Goal: Task Accomplishment & Management: Manage account settings

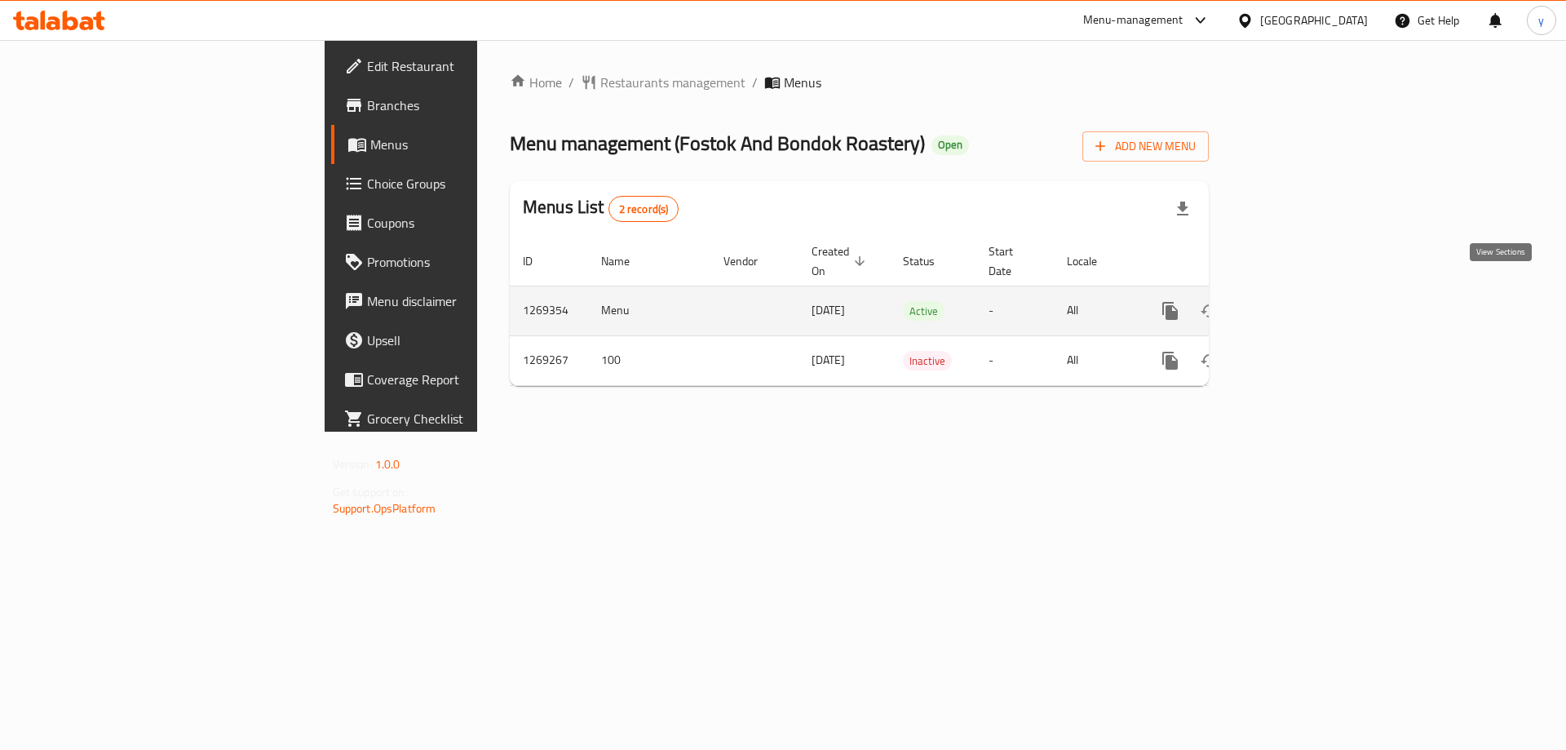
click at [1307, 291] on link "enhanced table" at bounding box center [1287, 310] width 39 height 39
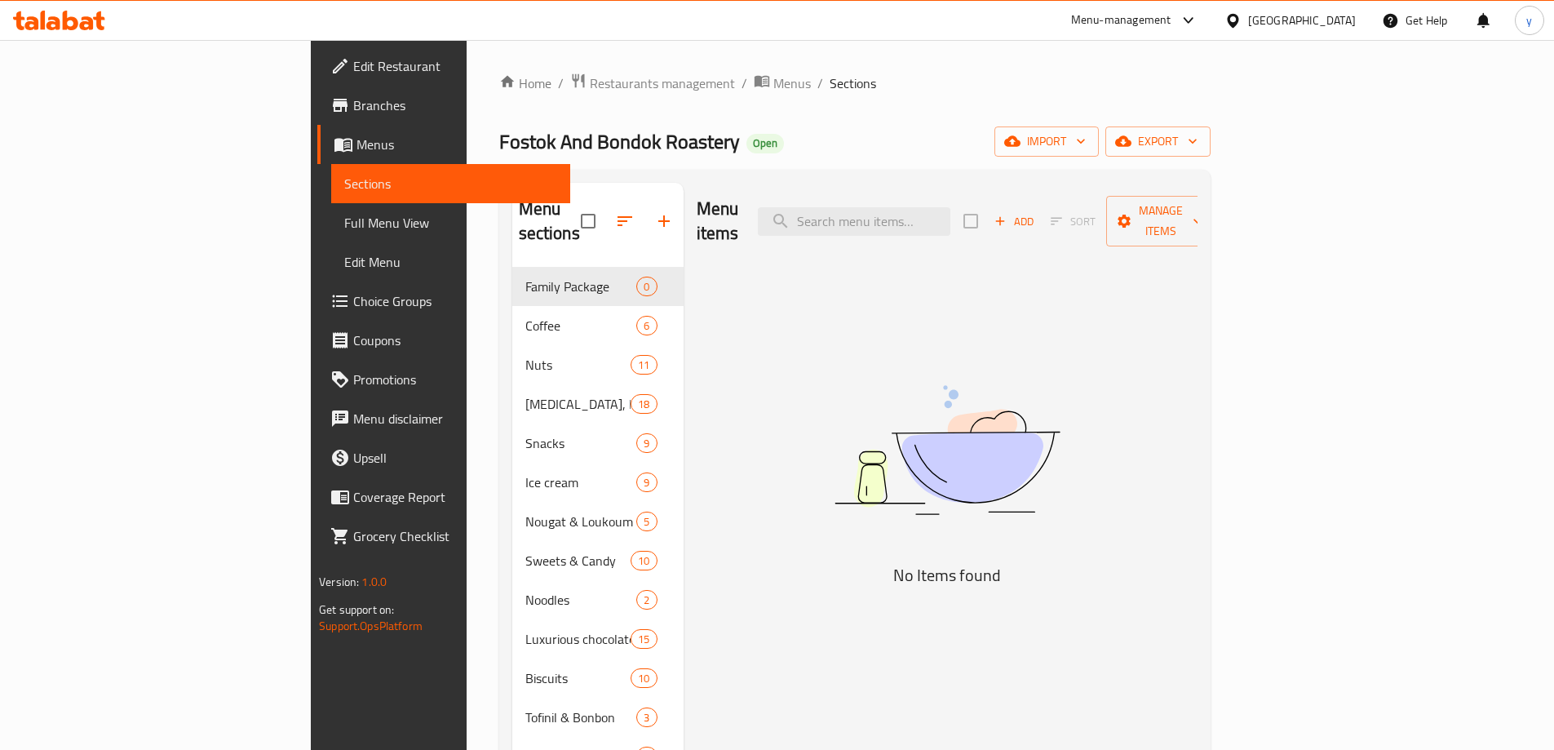
click at [353, 294] on span "Choice Groups" at bounding box center [455, 301] width 204 height 20
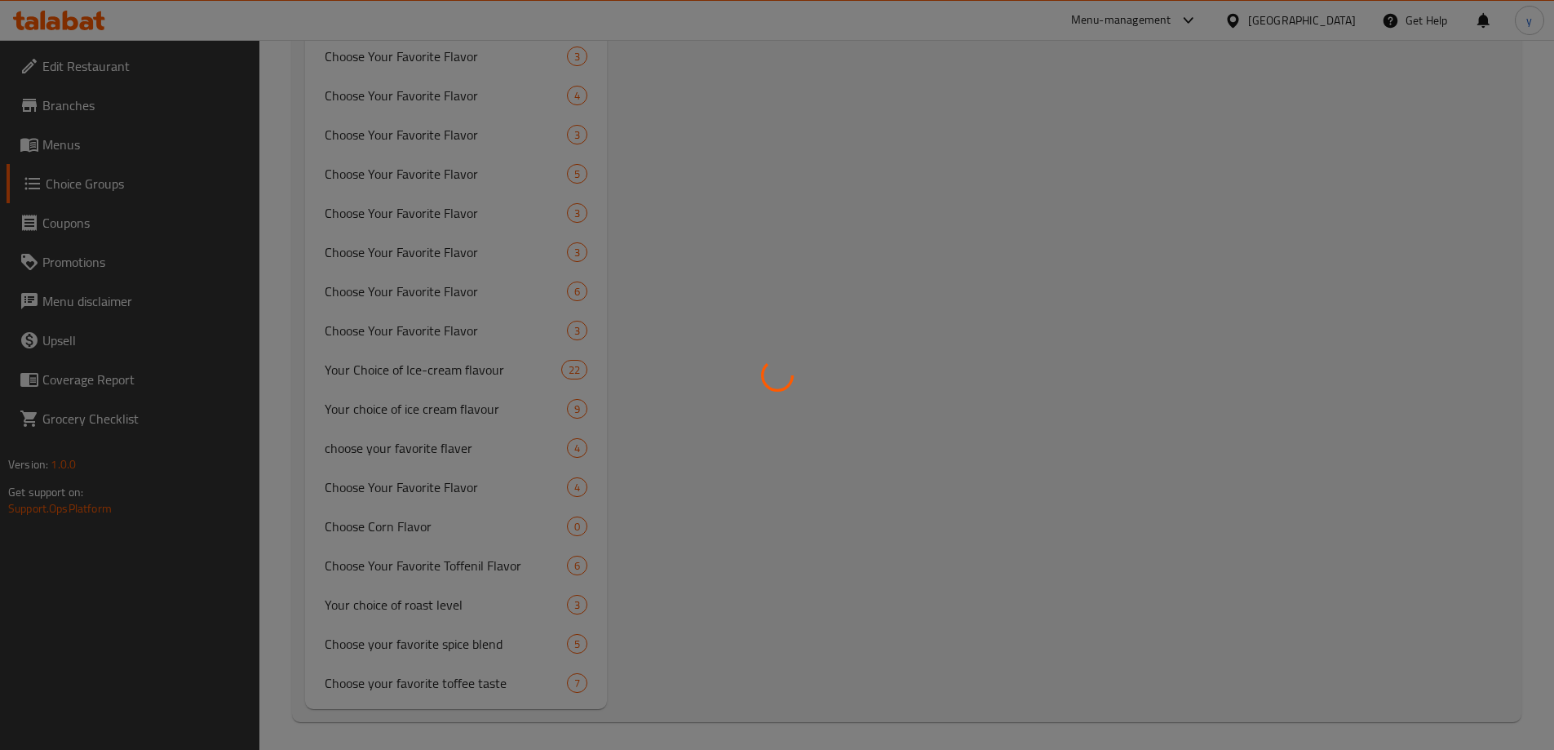
scroll to position [920, 0]
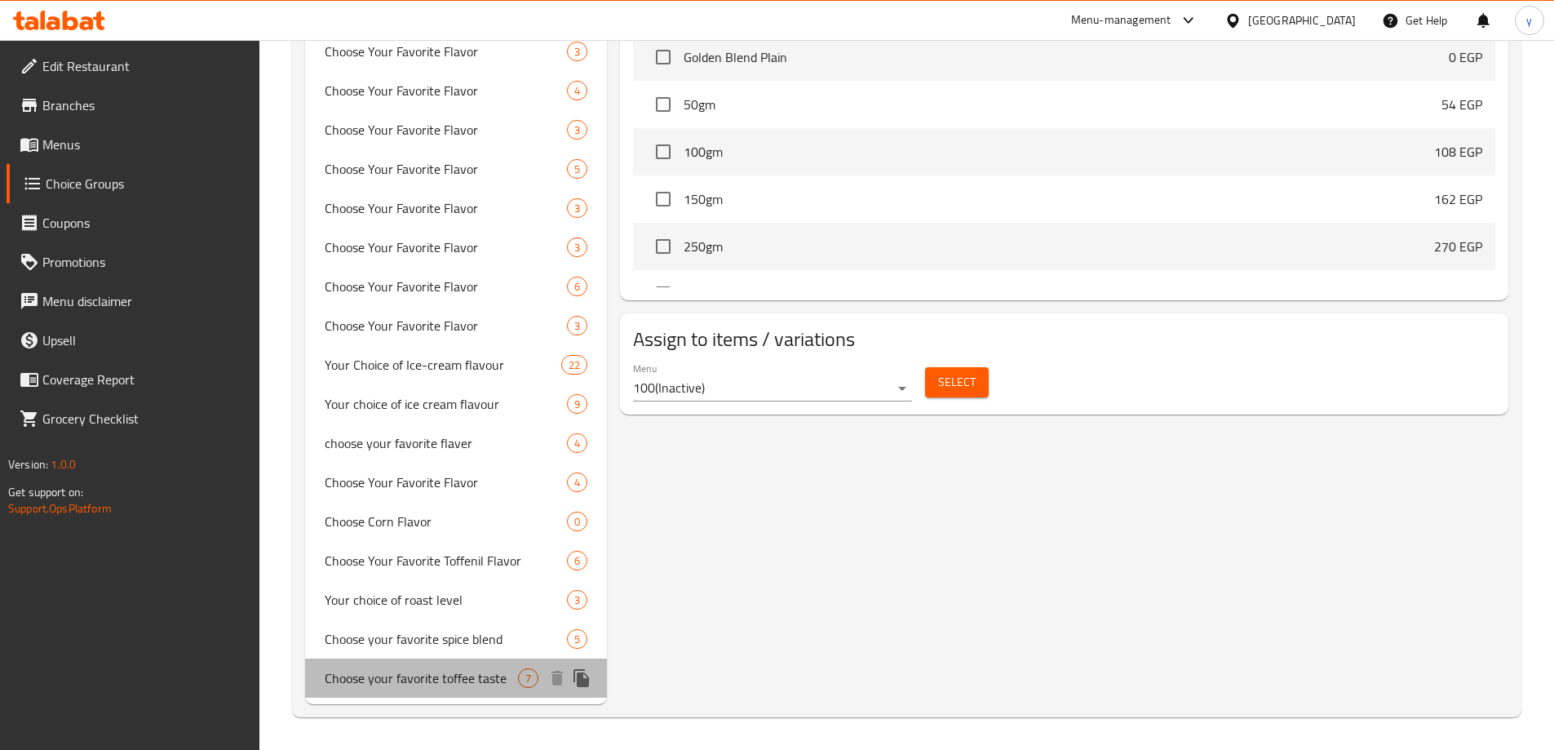
click at [424, 679] on span "Choose your favorite toffee taste" at bounding box center [422, 678] width 194 height 20
type input "Choose your favorite toffee taste"
type input "اختار طعمك المفضل من التوفي"
type input "7"
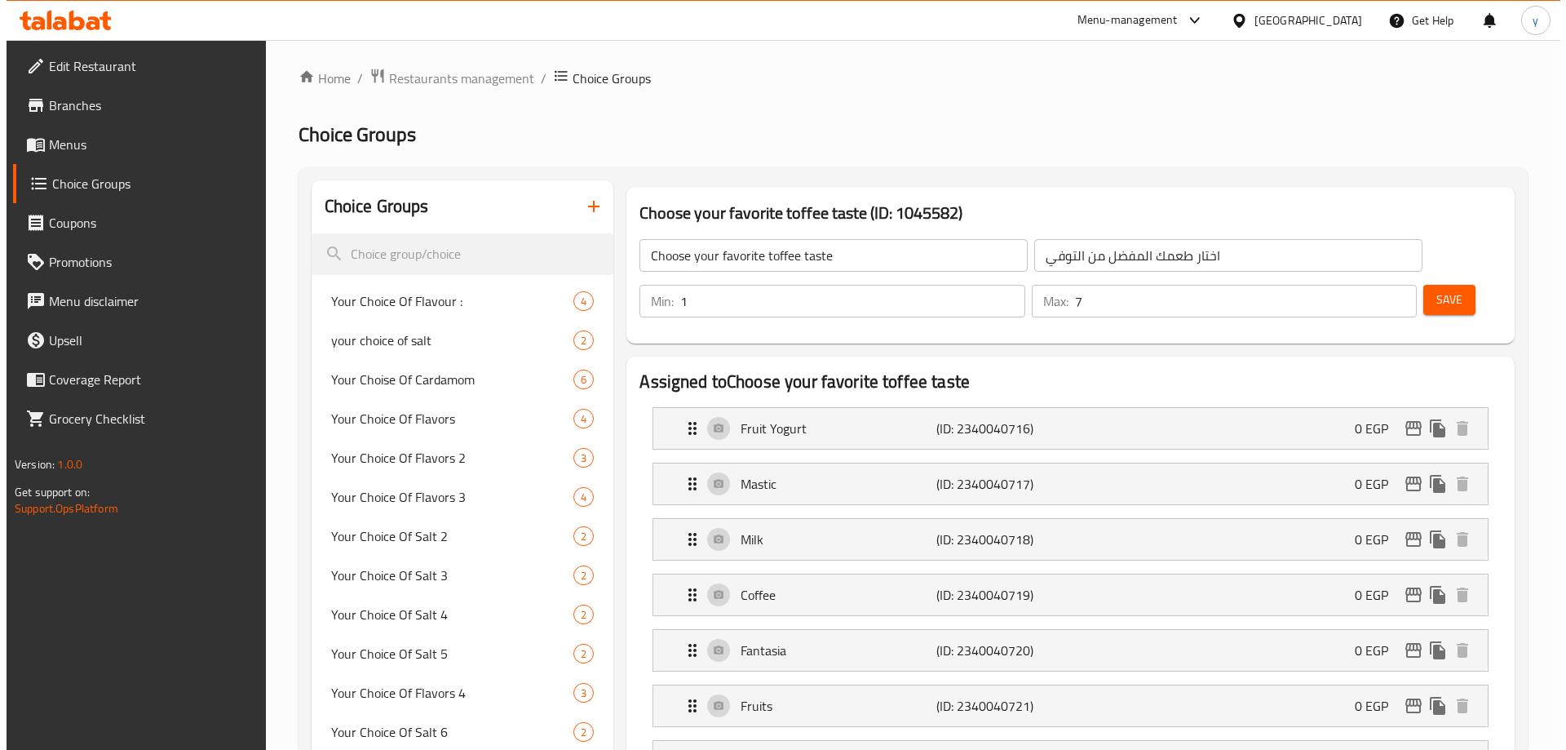
scroll to position [0, 0]
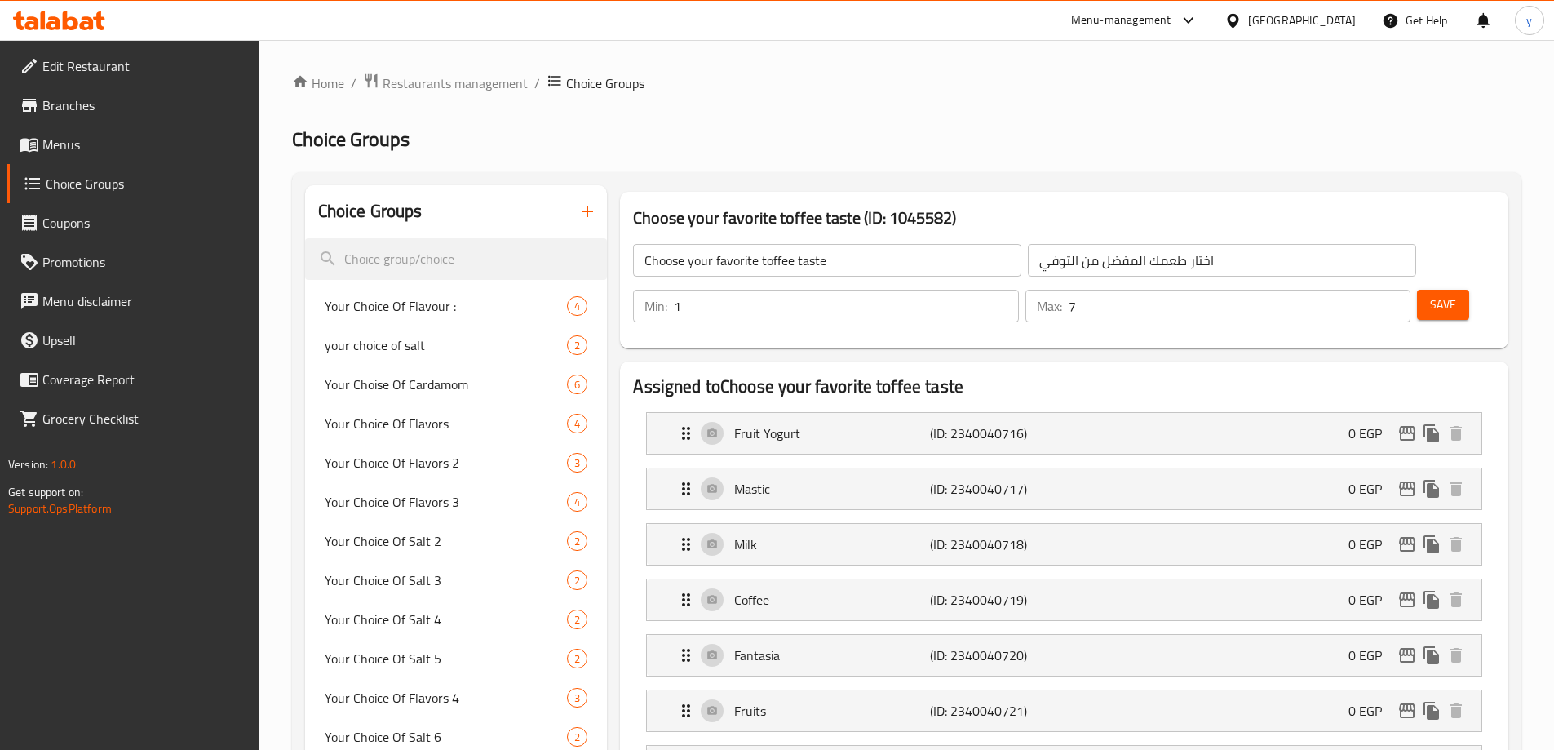
click at [440, 90] on span "Restaurants management" at bounding box center [455, 83] width 145 height 20
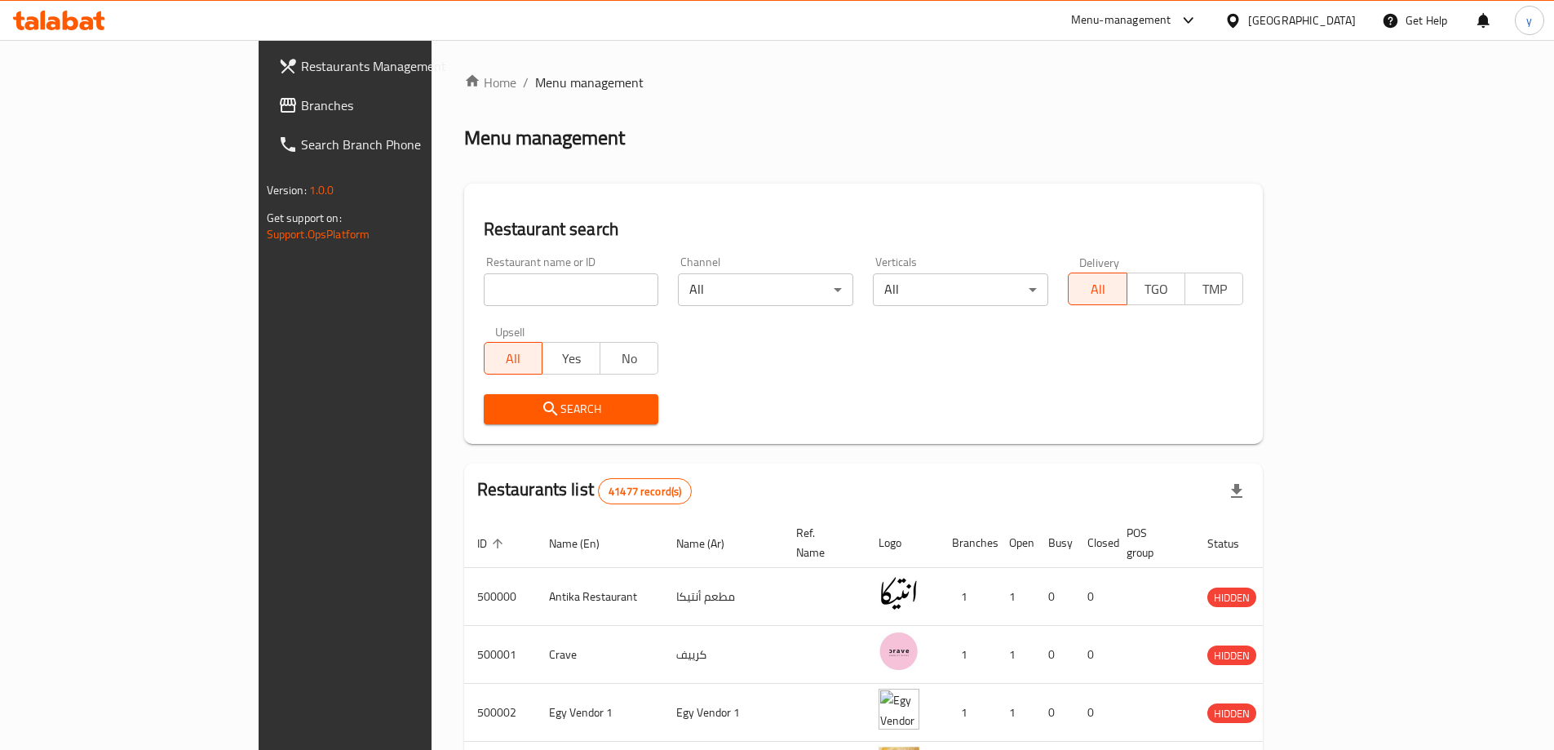
click at [301, 111] on span "Branches" at bounding box center [403, 105] width 204 height 20
